Goal: Information Seeking & Learning: Learn about a topic

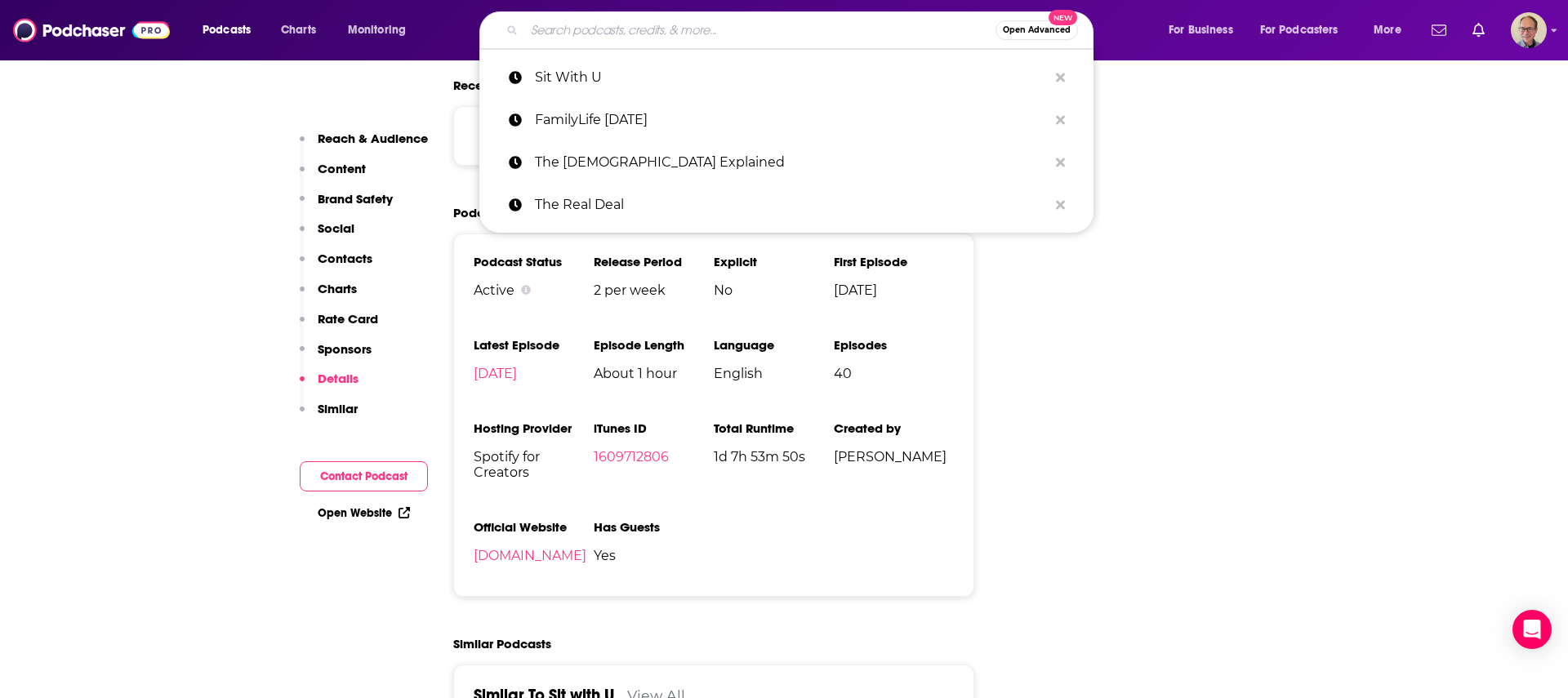
click at [608, 29] on input "Search podcasts, credits, & more..." at bounding box center [759, 30] width 471 height 26
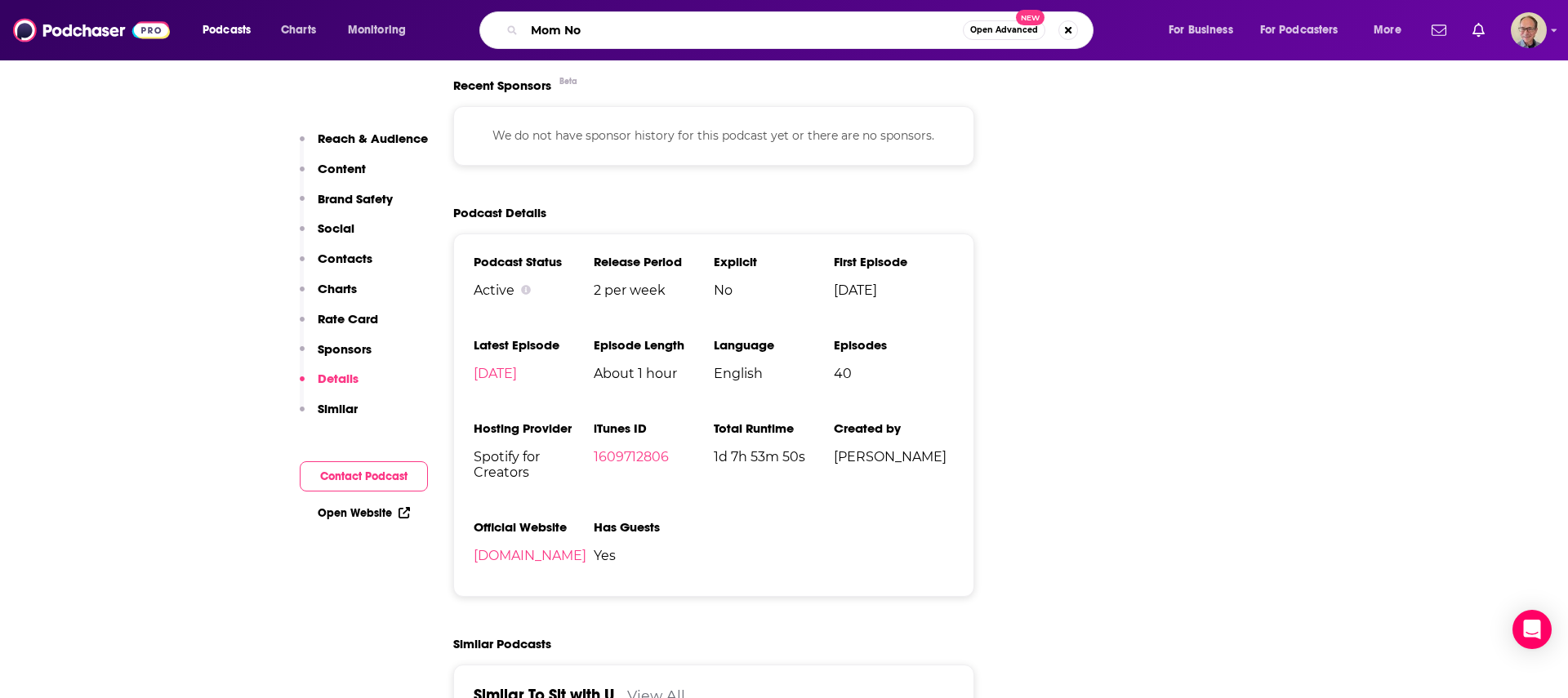
type input "Mom Nom"
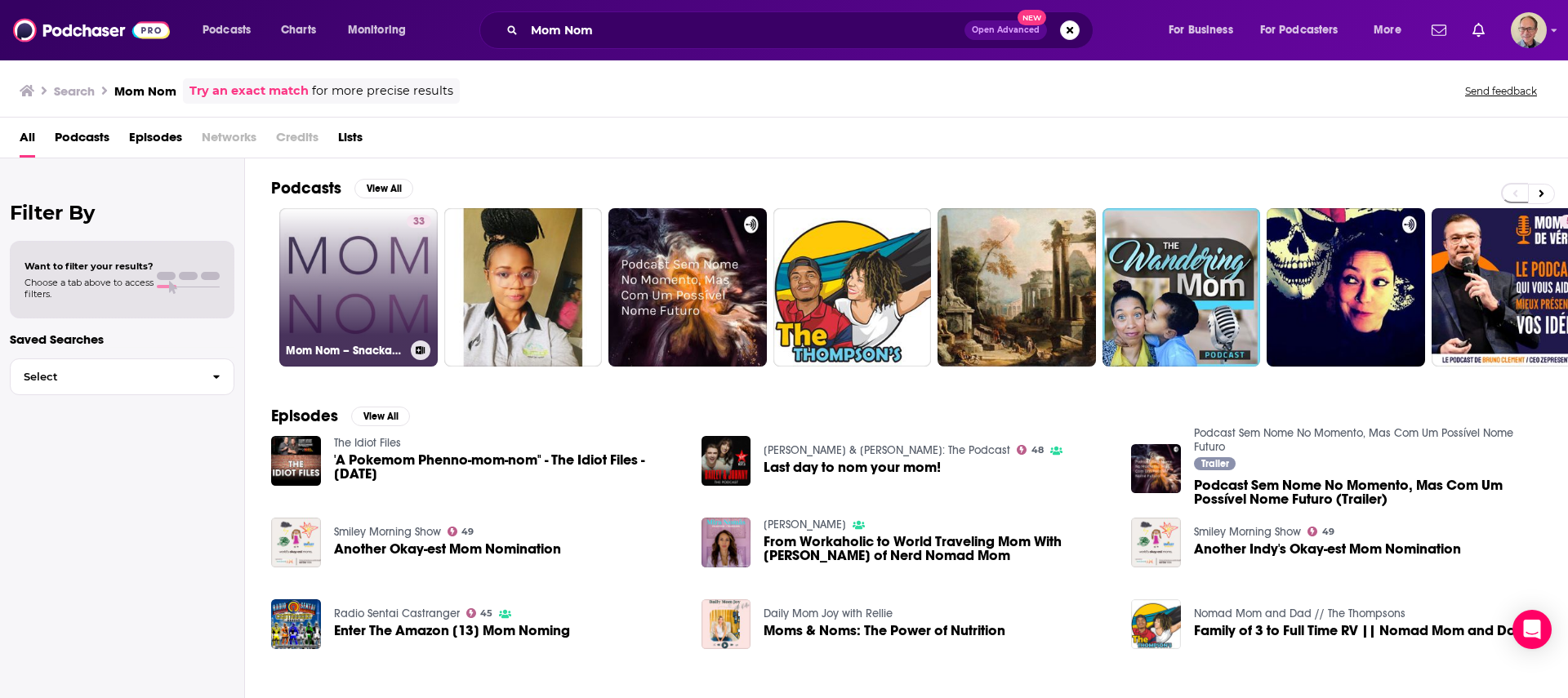
click at [371, 281] on link "33 Mom Nom – Snackable Content for Moms" at bounding box center [358, 287] width 159 height 159
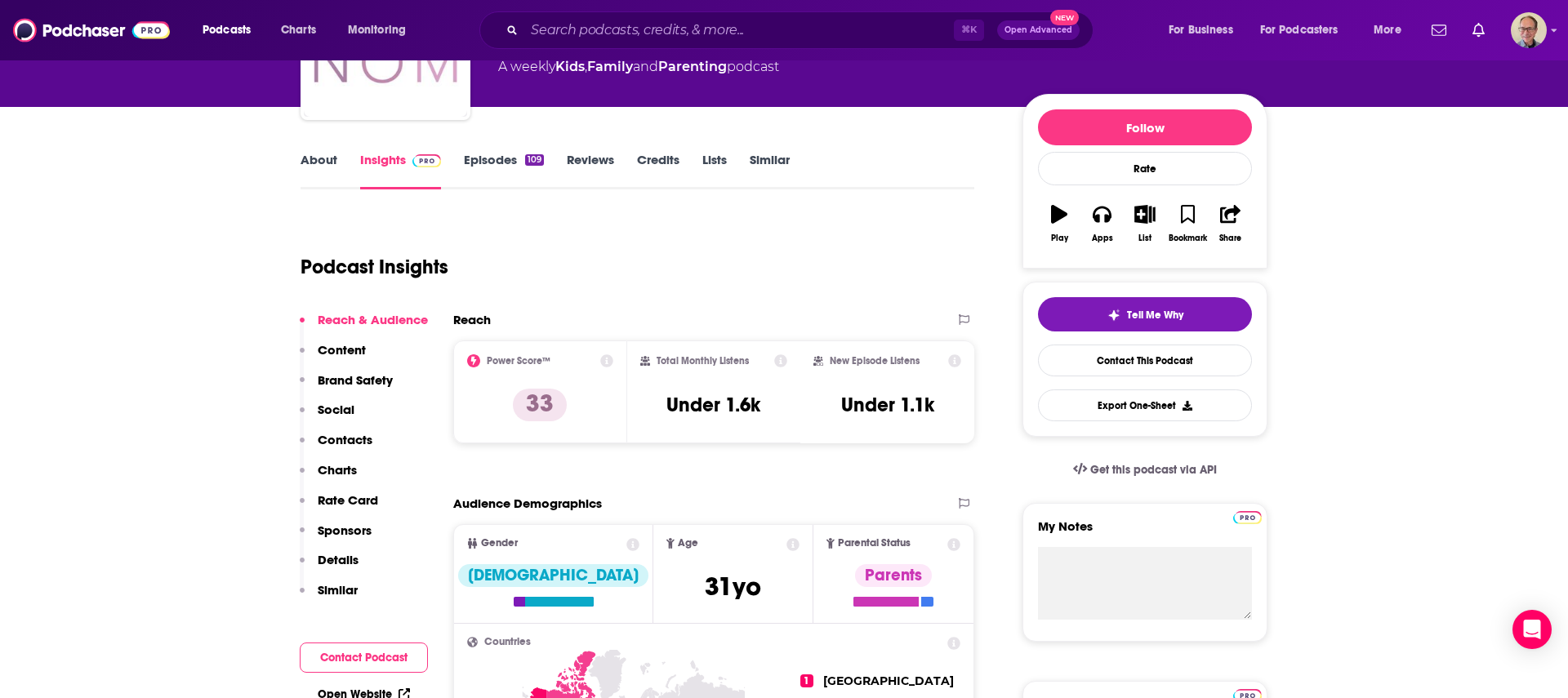
scroll to position [153, 0]
